Goal: Information Seeking & Learning: Learn about a topic

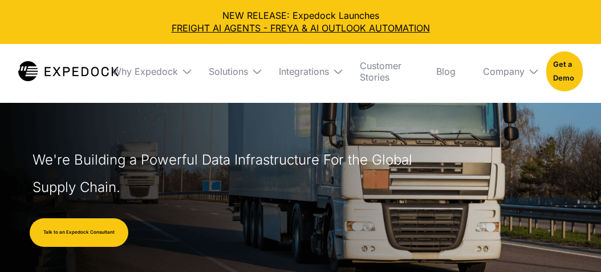
select select
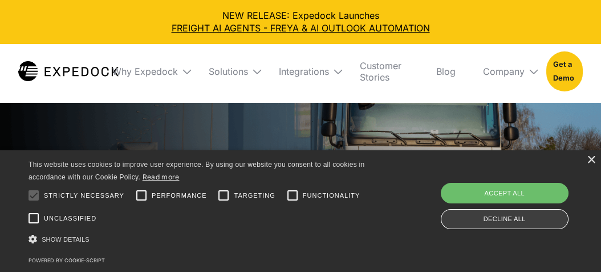
click at [509, 217] on div "Decline all" at bounding box center [505, 219] width 128 height 20
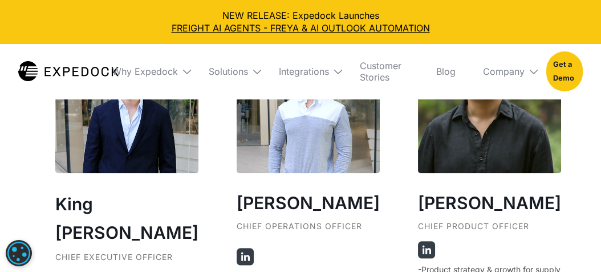
scroll to position [1983, 0]
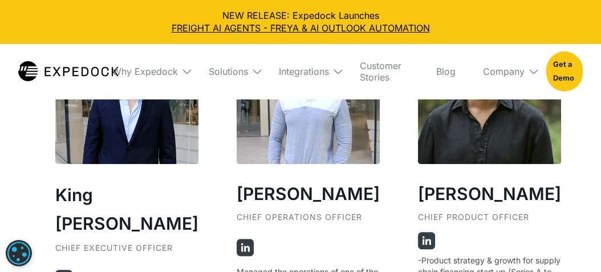
click at [573, 110] on div "Our Founders ‍ King [PERSON_NAME] Chief Executive Officer AI Researcher who cam…" at bounding box center [300, 68] width 601 height 1159
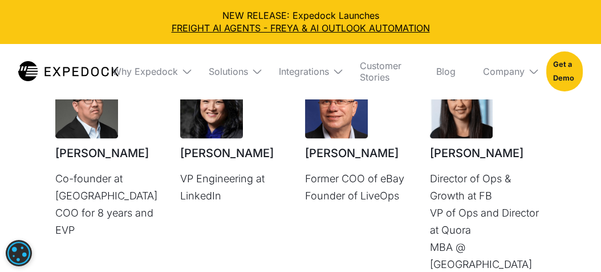
scroll to position [3103, 0]
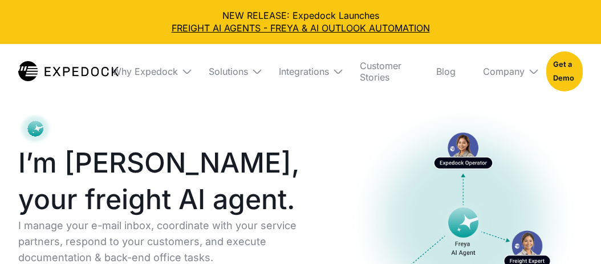
select select
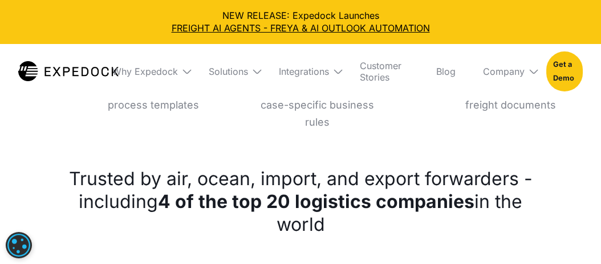
scroll to position [1049, 0]
